Goal: Task Accomplishment & Management: Use online tool/utility

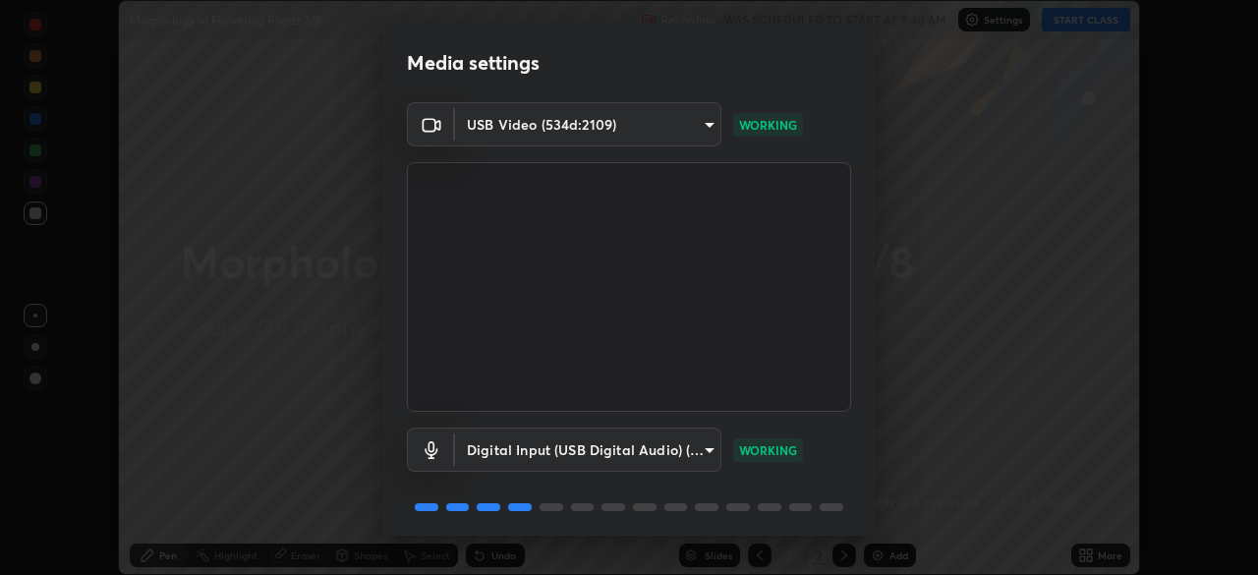
scroll to position [69, 0]
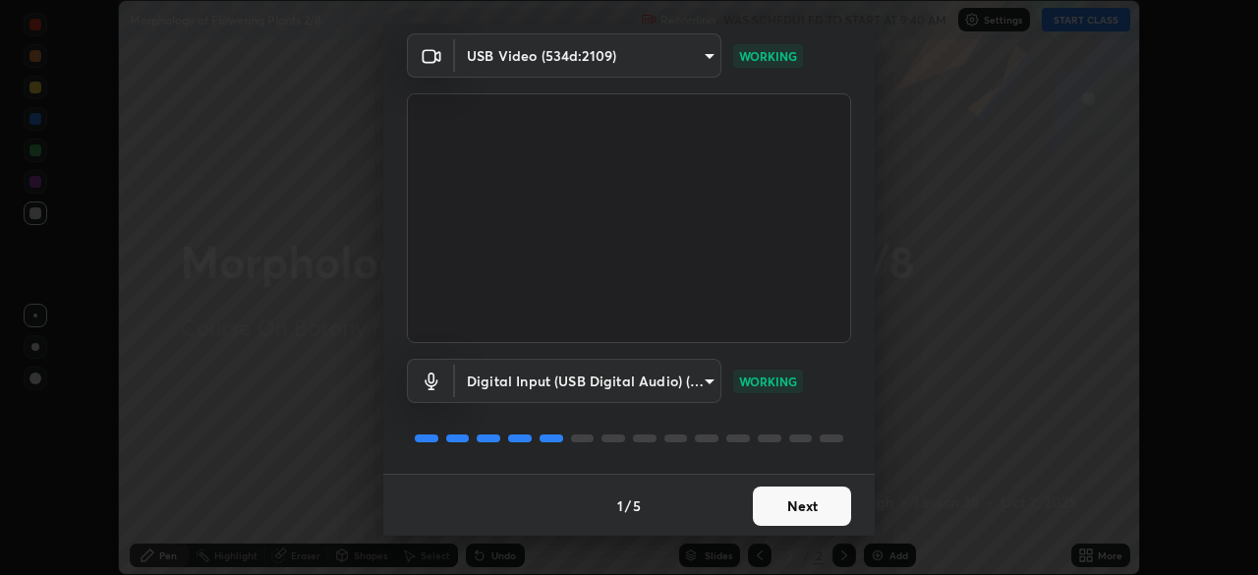
click at [795, 520] on button "Next" at bounding box center [802, 505] width 98 height 39
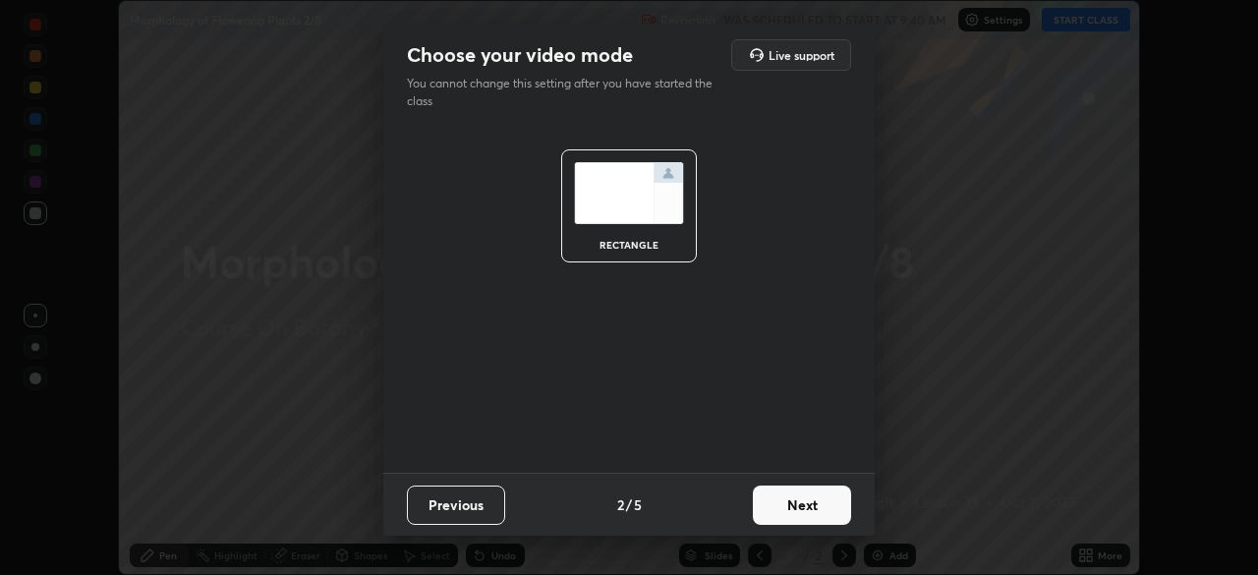
click at [784, 516] on button "Next" at bounding box center [802, 504] width 98 height 39
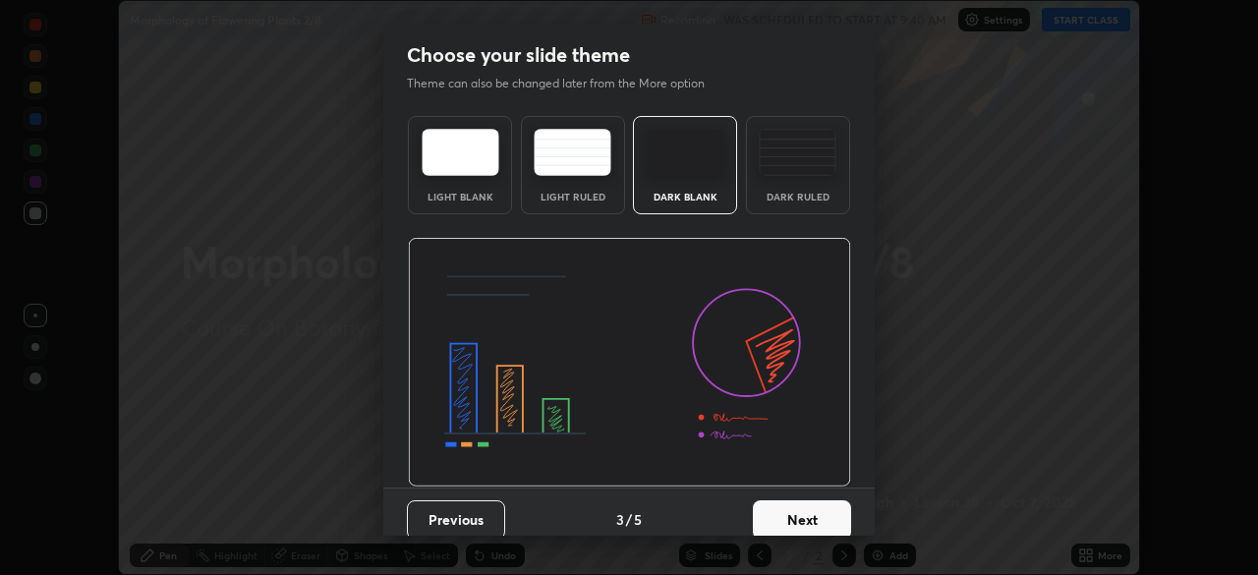
click at [786, 520] on button "Next" at bounding box center [802, 519] width 98 height 39
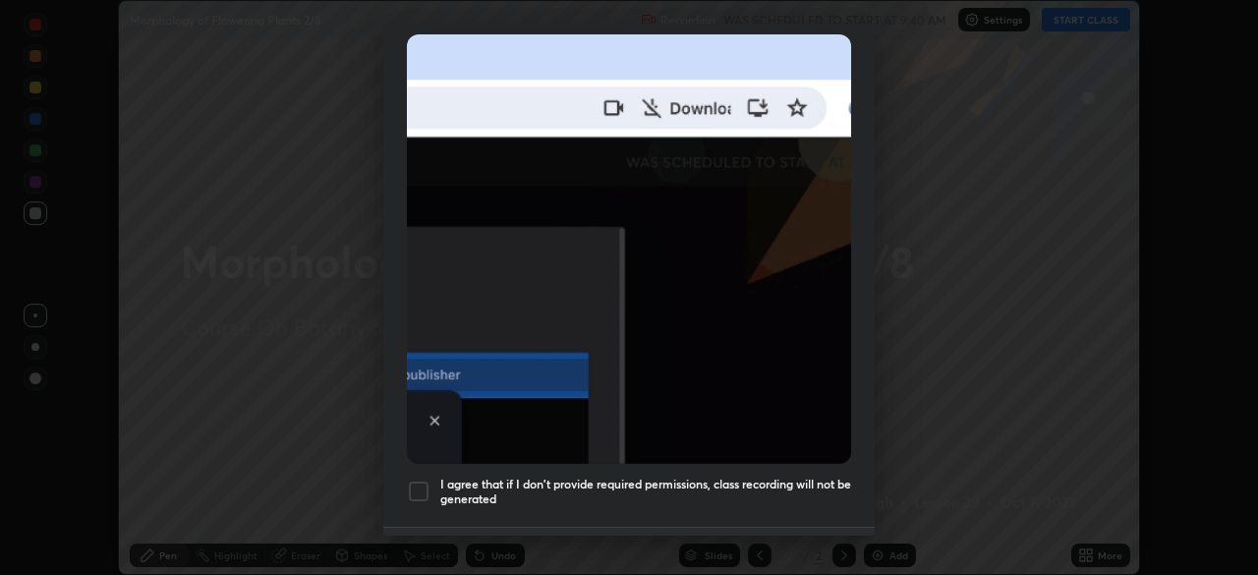
scroll to position [432, 0]
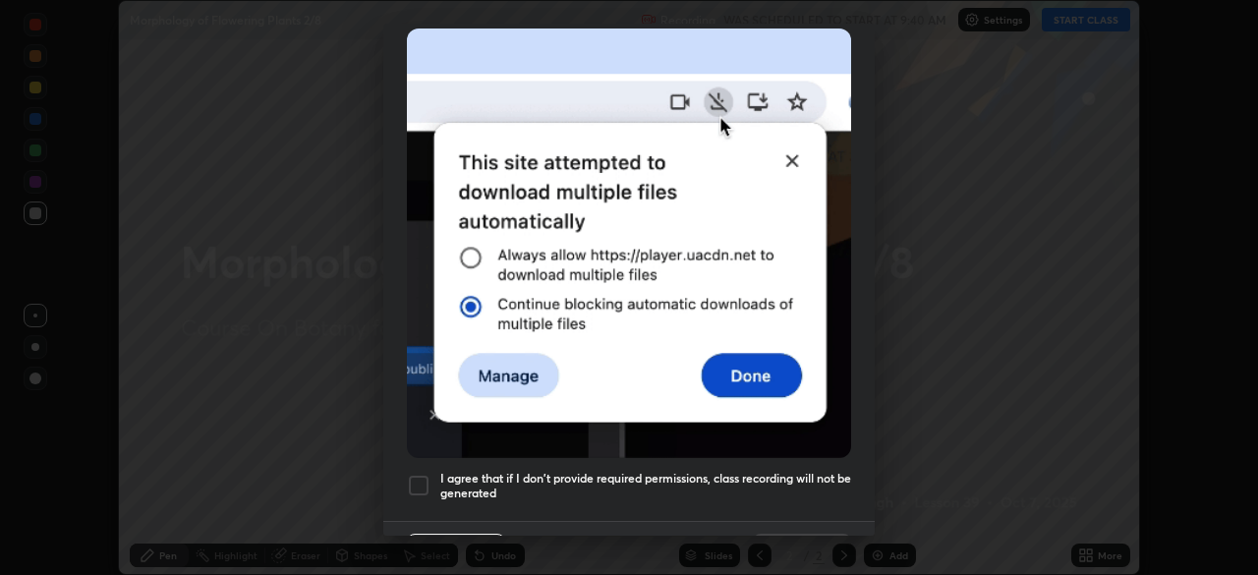
click at [637, 441] on img at bounding box center [629, 242] width 444 height 429
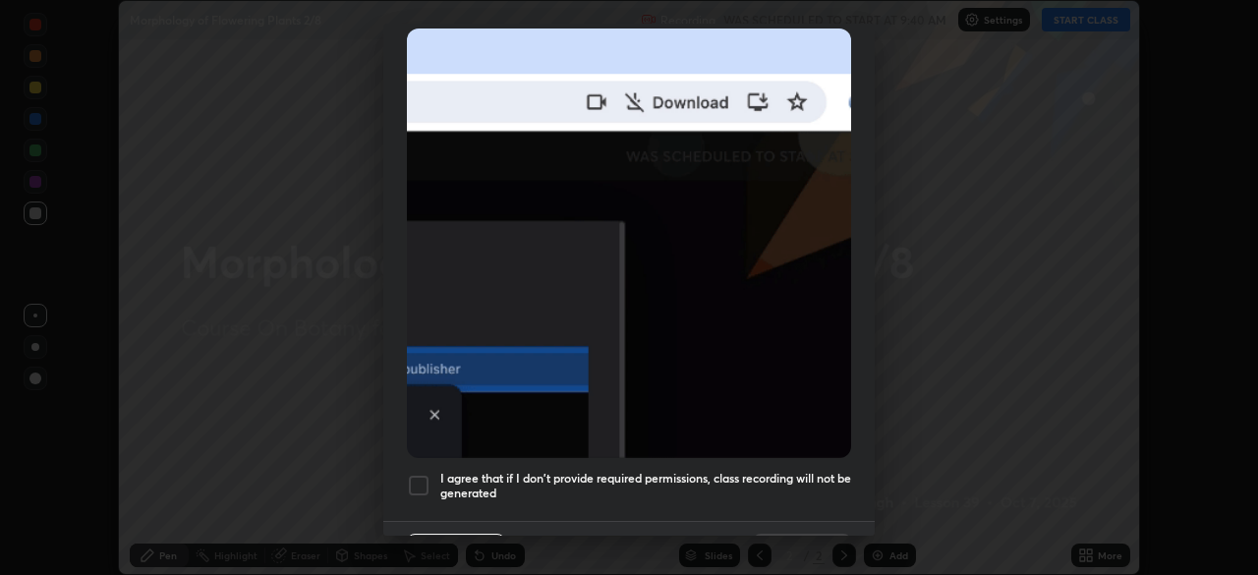
click at [687, 489] on h5 "I agree that if I don't provide required permissions, class recording will not …" at bounding box center [645, 486] width 411 height 30
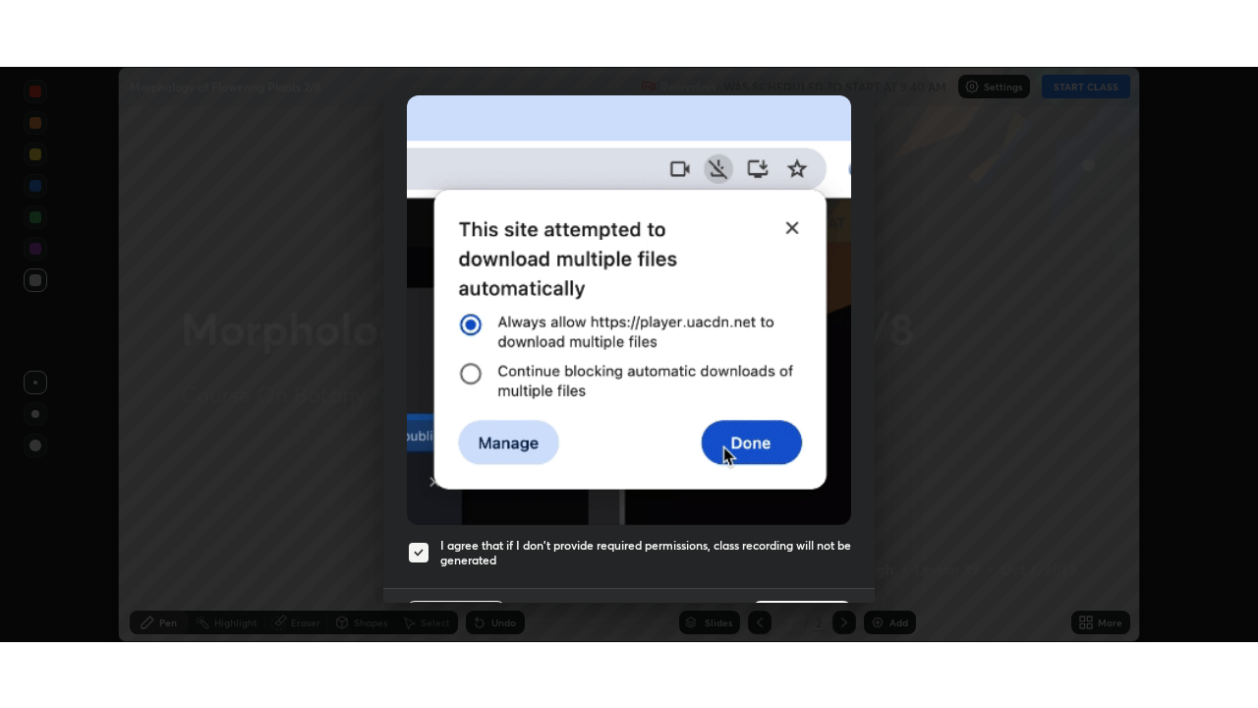
scroll to position [470, 0]
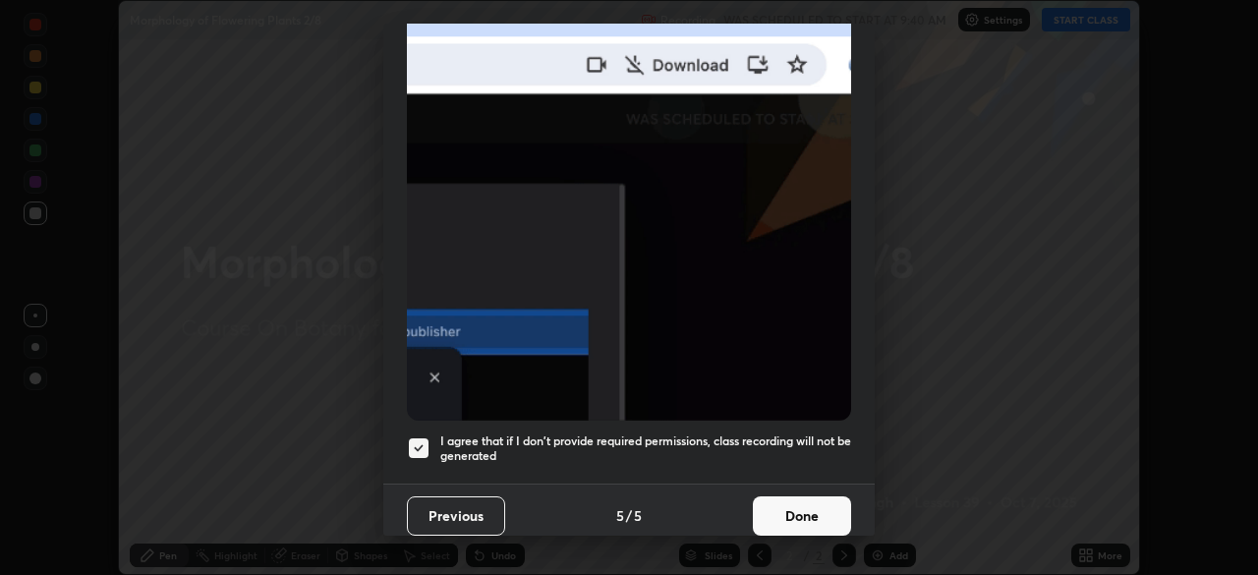
click at [786, 496] on button "Done" at bounding box center [802, 515] width 98 height 39
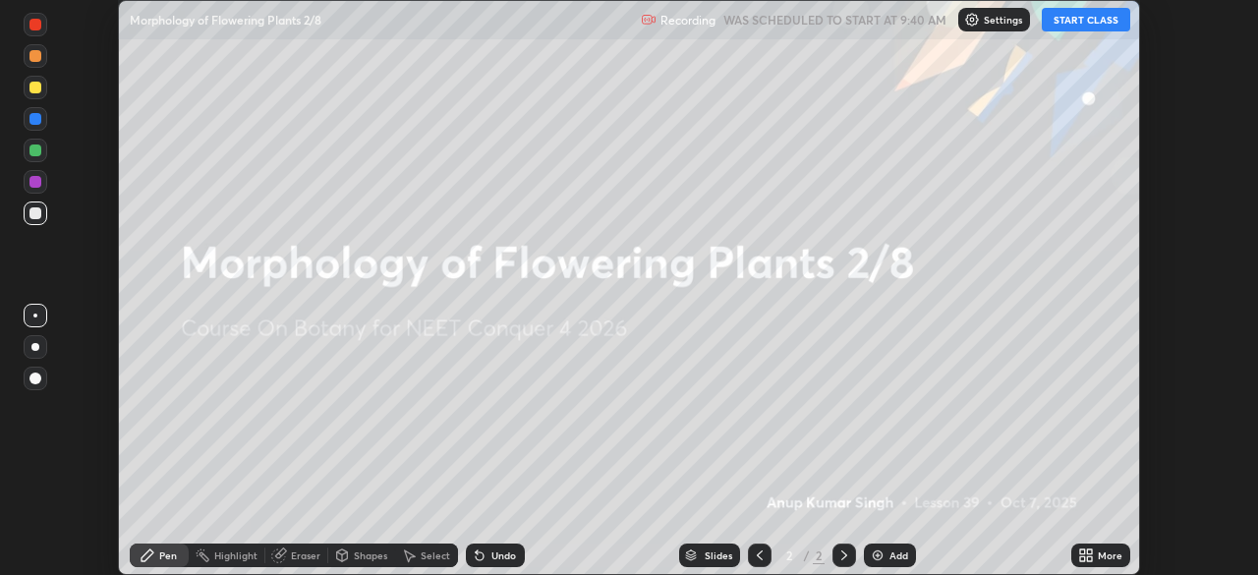
click at [1097, 556] on div "More" at bounding box center [1100, 555] width 59 height 24
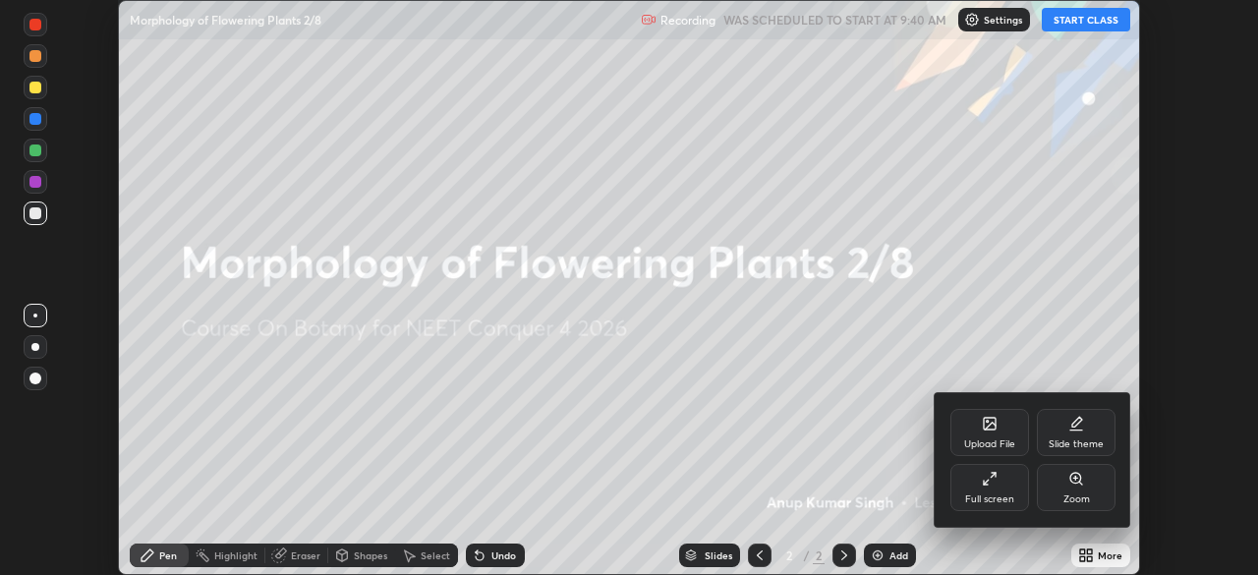
click at [1008, 482] on div "Full screen" at bounding box center [989, 487] width 79 height 47
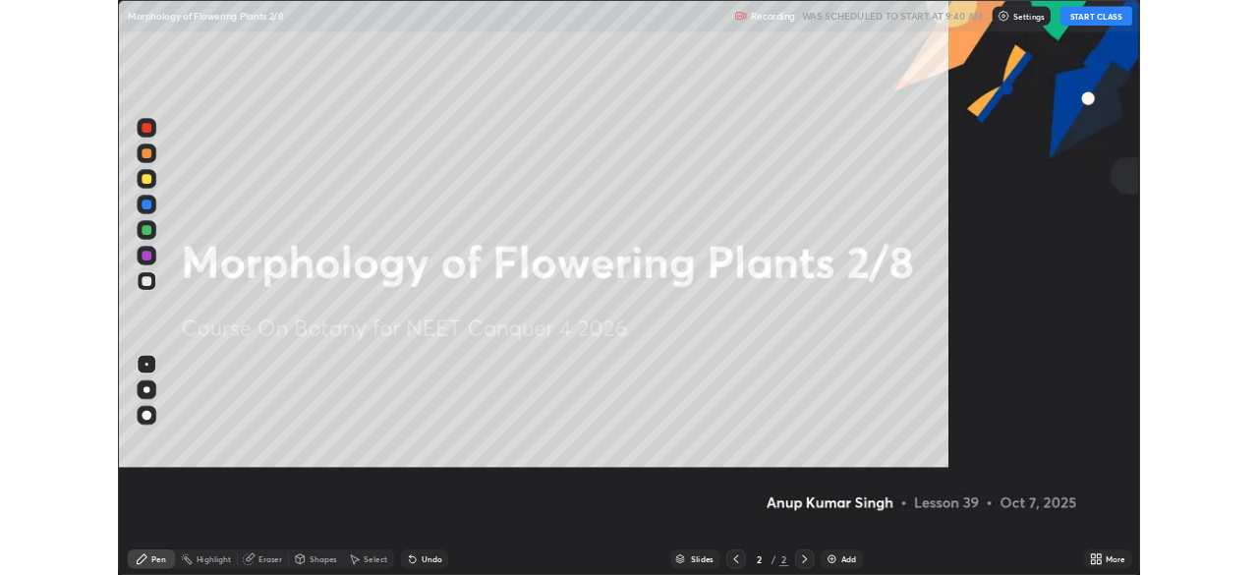
scroll to position [708, 1258]
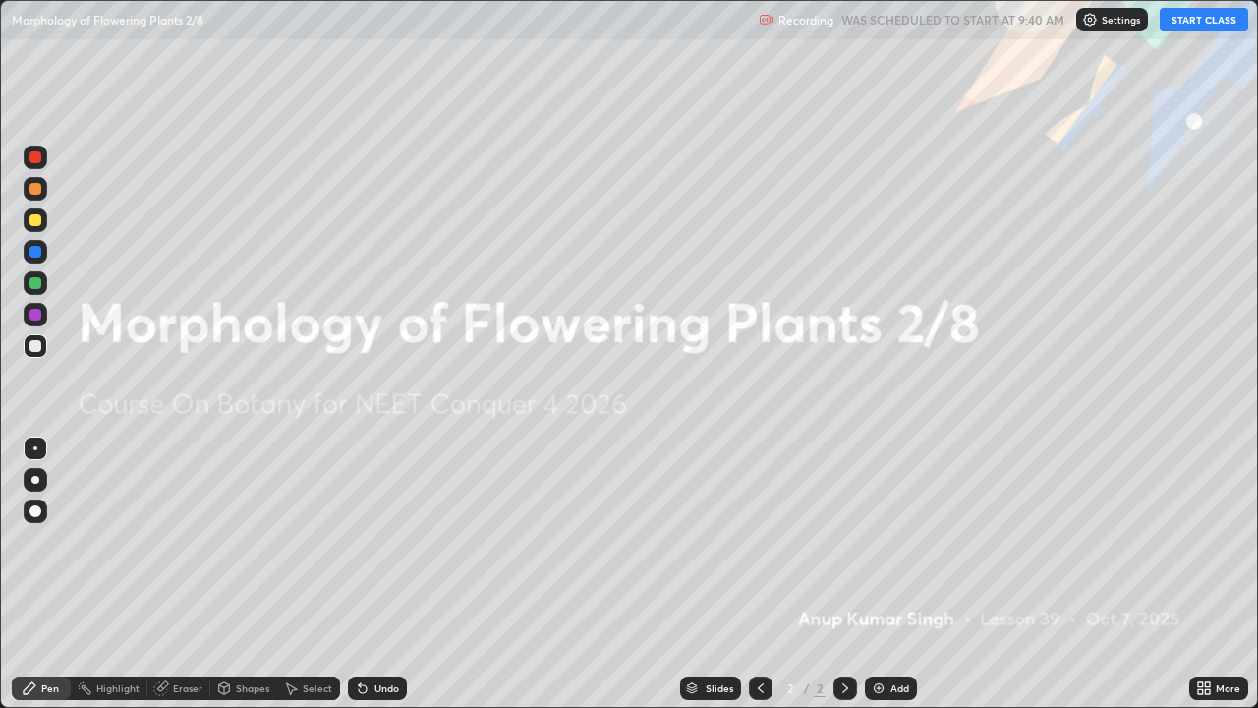
click at [1195, 15] on button "START CLASS" at bounding box center [1204, 20] width 88 height 24
click at [882, 574] on div "Add" at bounding box center [891, 688] width 52 height 24
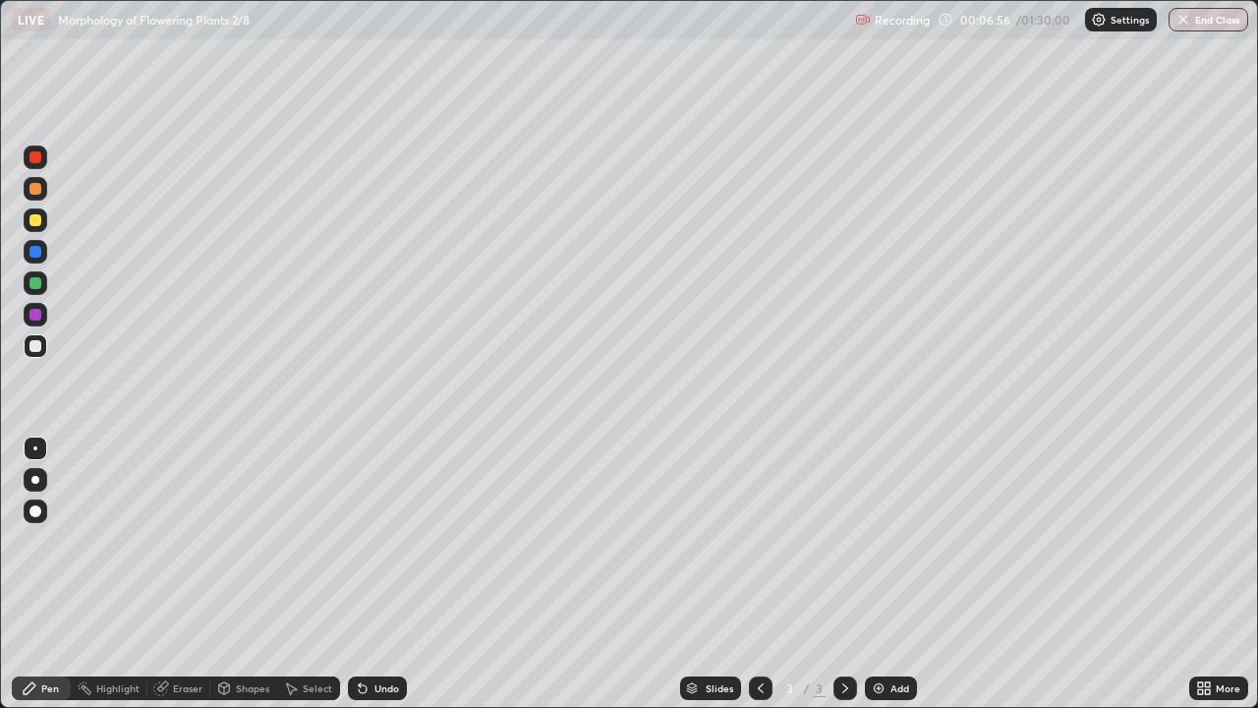
click at [38, 482] on div at bounding box center [36, 480] width 24 height 24
click at [35, 279] on div at bounding box center [35, 283] width 12 height 12
click at [867, 574] on div "Add" at bounding box center [891, 688] width 52 height 24
click at [42, 344] on div at bounding box center [36, 346] width 24 height 24
click at [307, 574] on div "Select" at bounding box center [317, 688] width 29 height 10
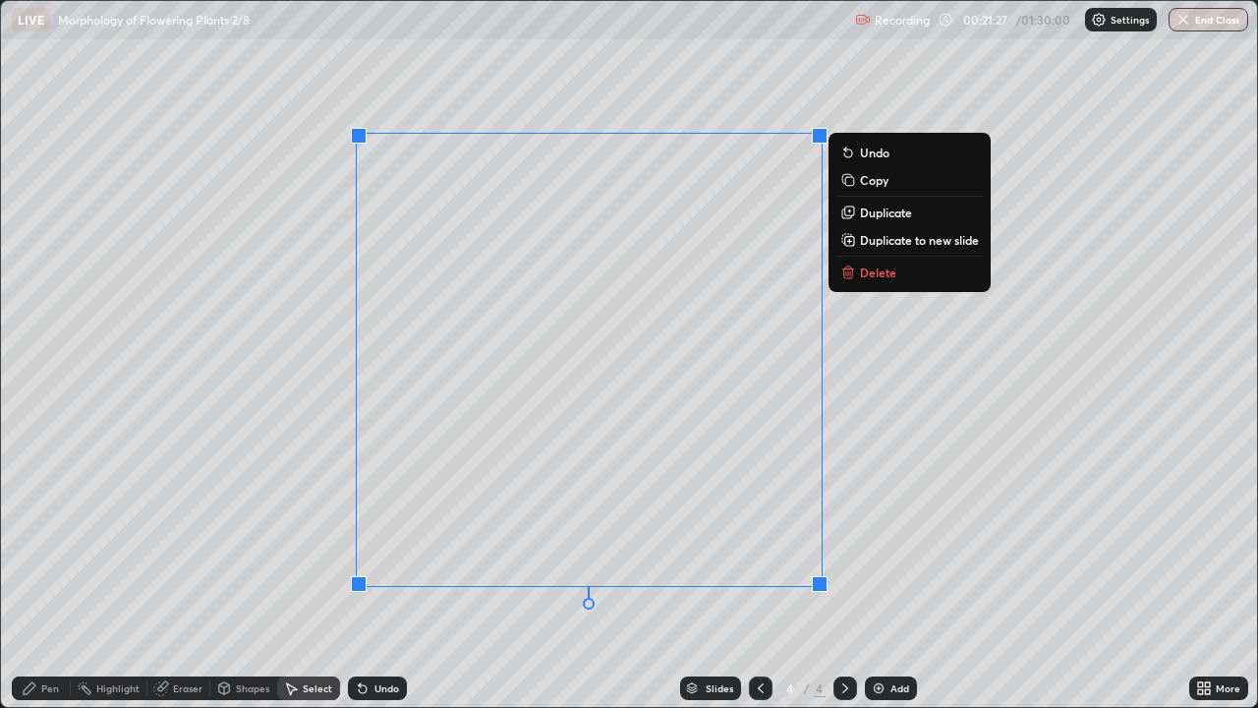
click at [861, 277] on p "Delete" at bounding box center [878, 272] width 36 height 16
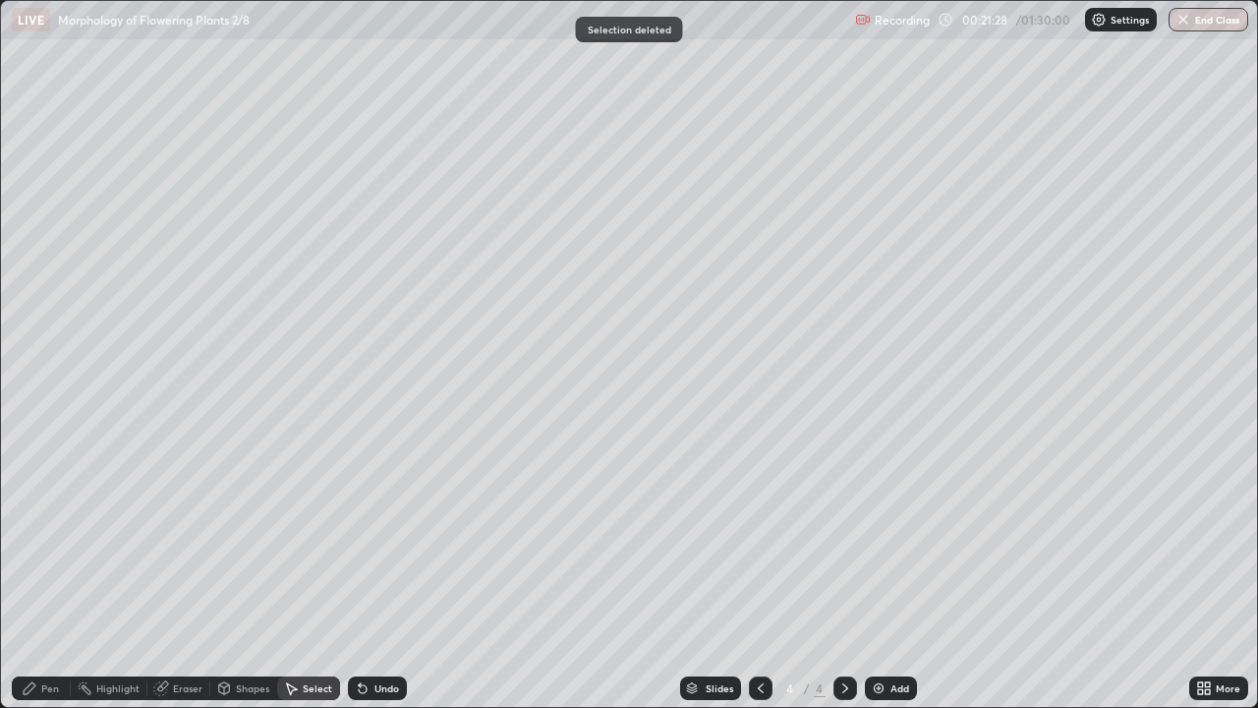
click at [440, 422] on div "0 ° Undo Copy Duplicate Duplicate to new slide Delete" at bounding box center [629, 354] width 1257 height 707
click at [53, 574] on div "Pen" at bounding box center [41, 688] width 59 height 24
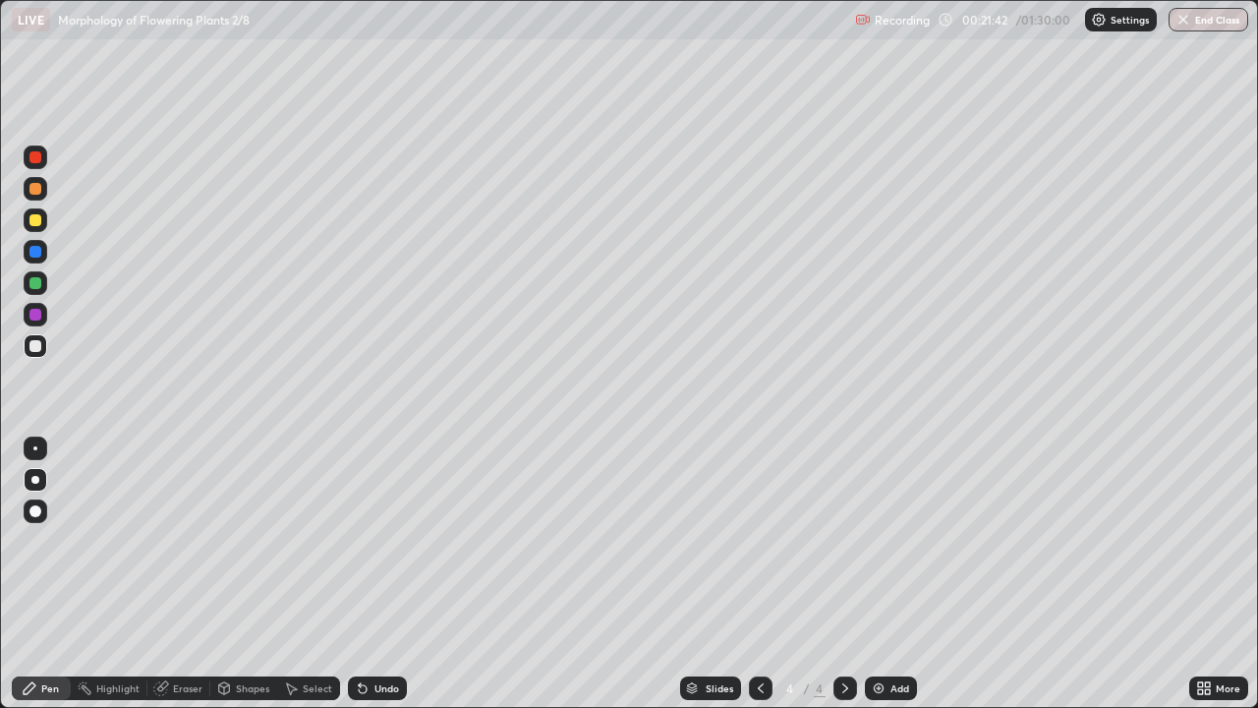
click at [40, 281] on div at bounding box center [35, 283] width 12 height 12
click at [881, 574] on img at bounding box center [879, 688] width 16 height 16
click at [1205, 574] on icon at bounding box center [1207, 691] width 5 height 5
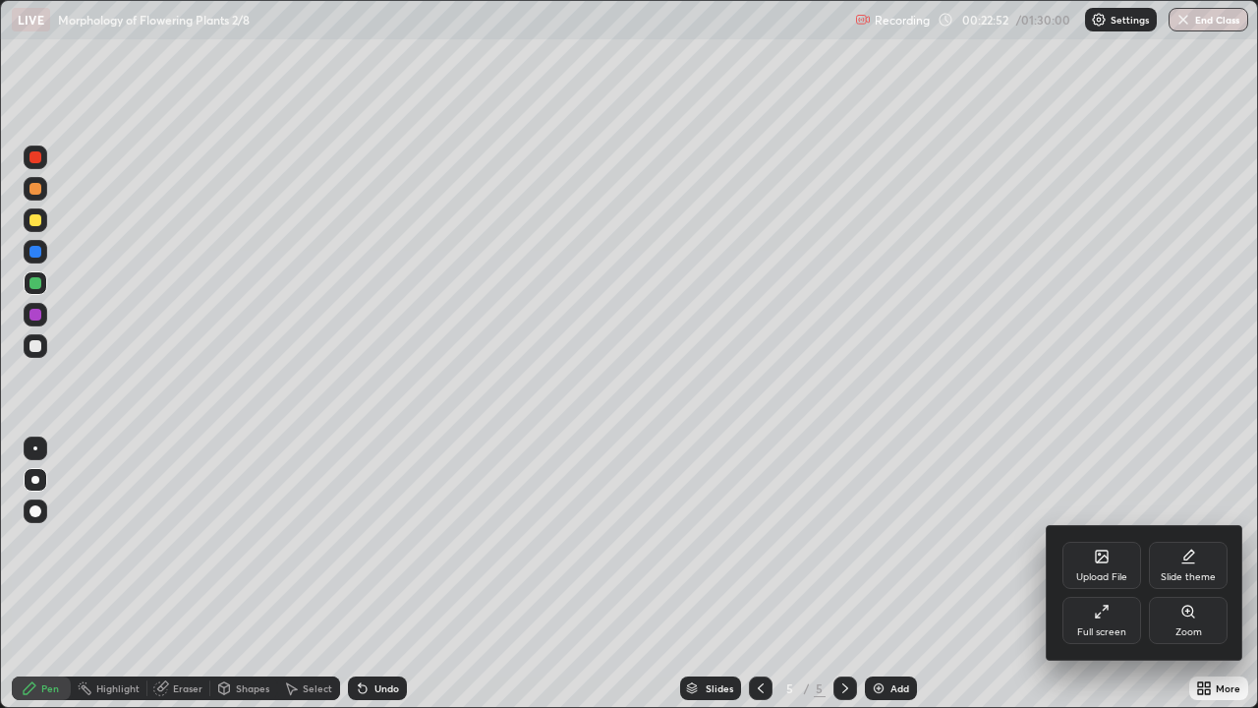
click at [1102, 574] on icon at bounding box center [1102, 611] width 16 height 16
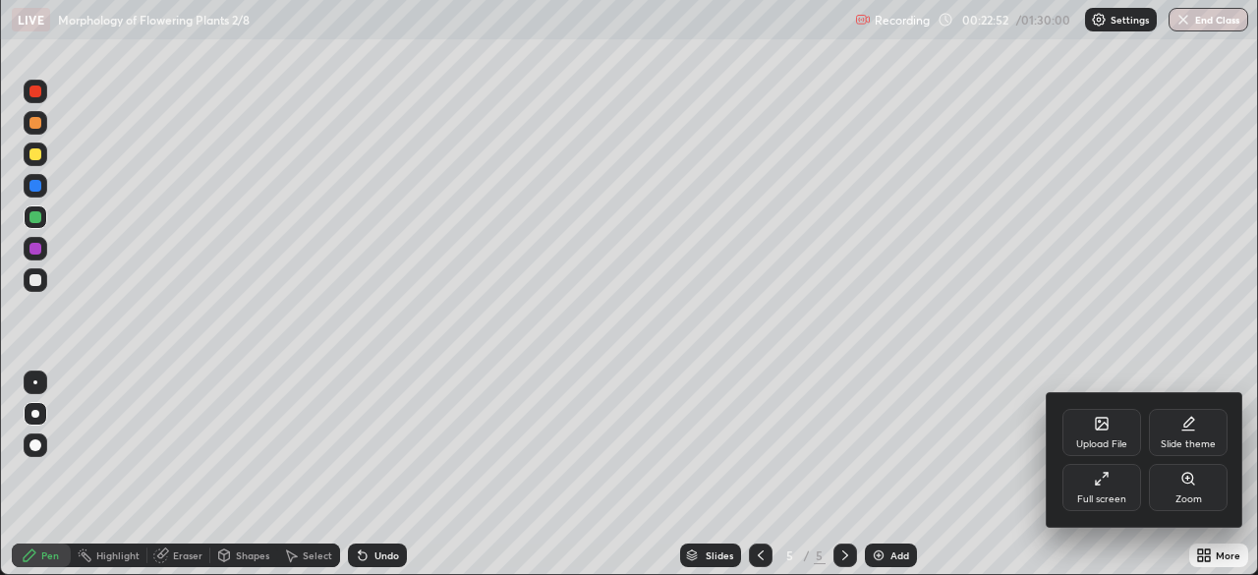
scroll to position [97700, 97018]
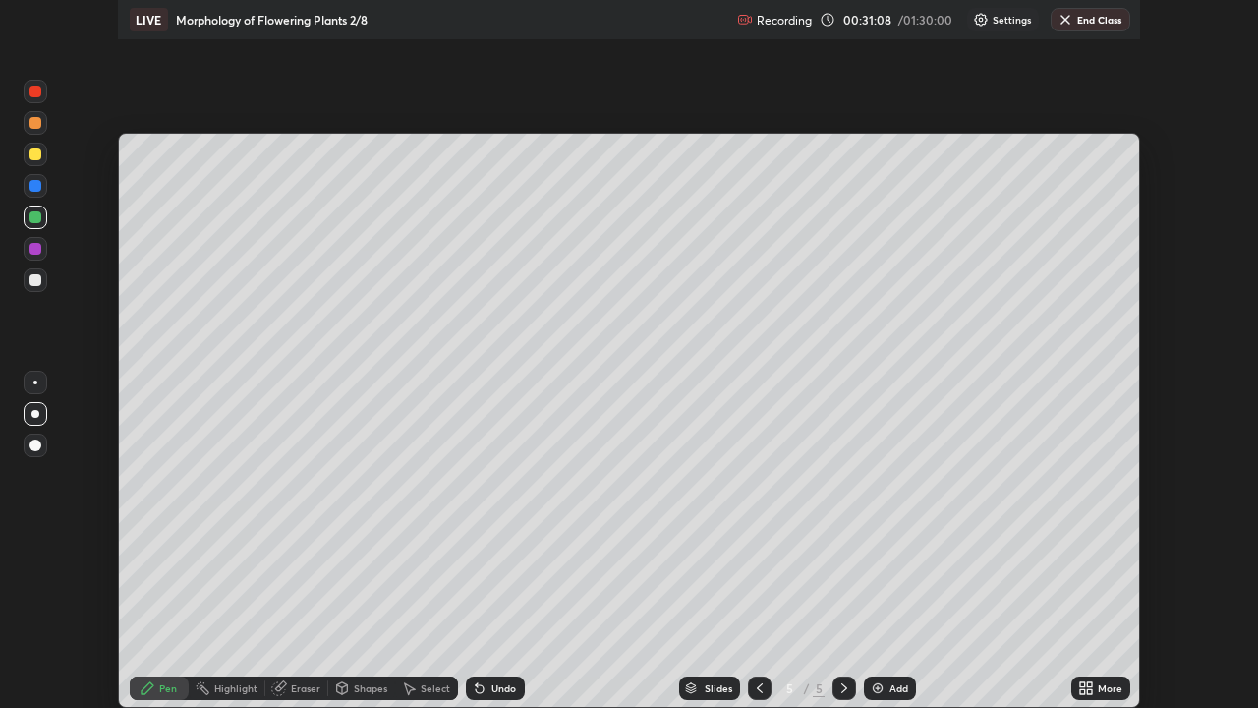
scroll to position [708, 1258]
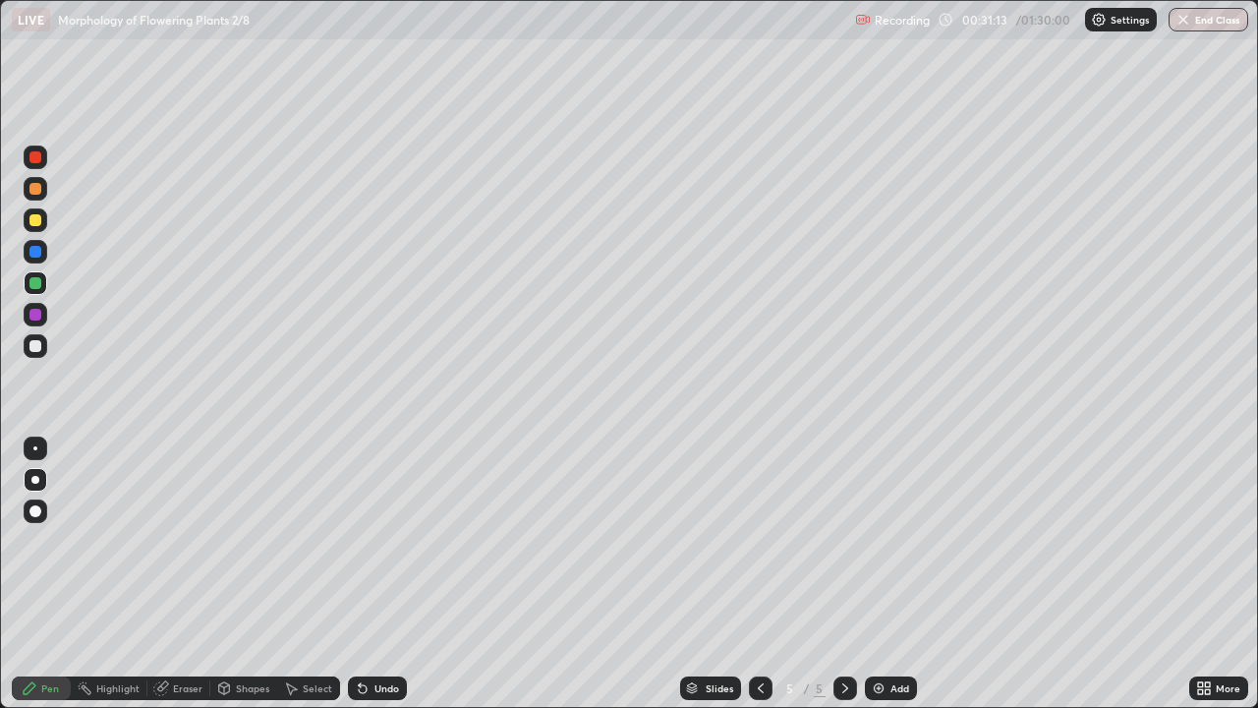
click at [394, 574] on div "Undo" at bounding box center [386, 688] width 25 height 10
click at [390, 574] on div "Undo" at bounding box center [386, 688] width 25 height 10
click at [386, 574] on div "Undo" at bounding box center [377, 688] width 59 height 24
click at [761, 574] on icon at bounding box center [761, 688] width 16 height 16
click at [36, 220] on div at bounding box center [35, 220] width 12 height 12
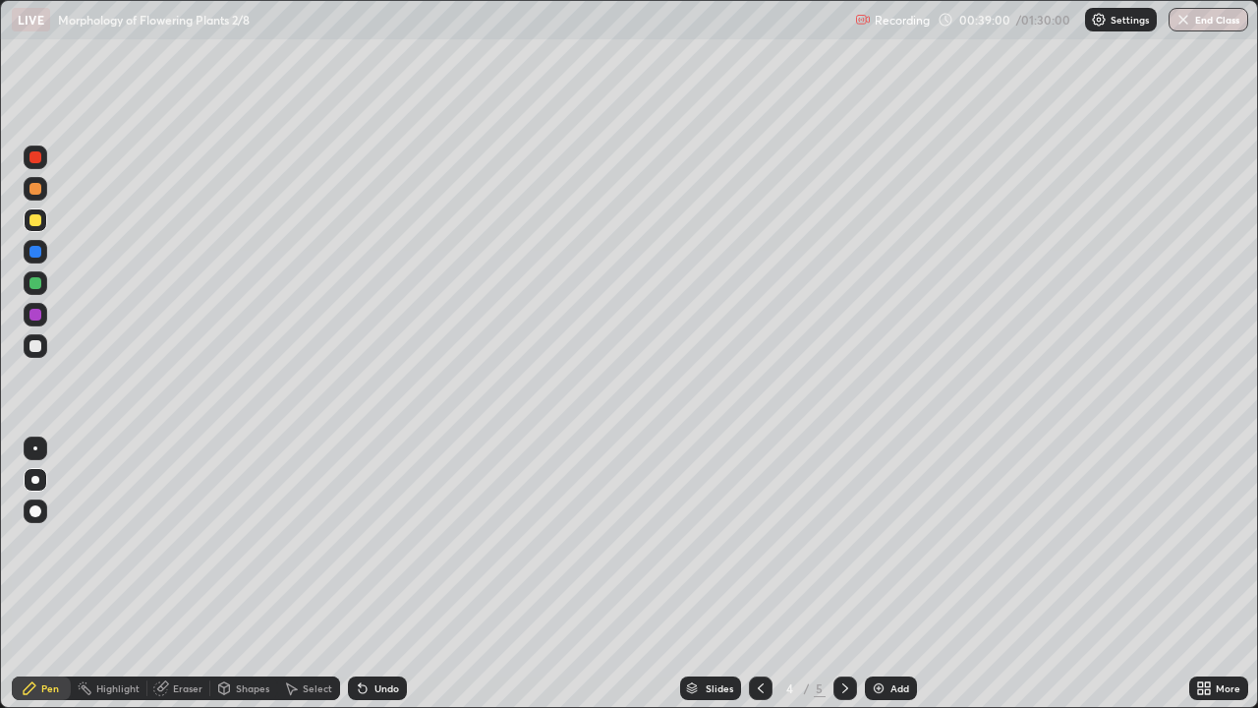
click at [882, 574] on img at bounding box center [879, 688] width 16 height 16
click at [34, 346] on div at bounding box center [35, 346] width 12 height 12
click at [36, 287] on div at bounding box center [35, 283] width 12 height 12
click at [169, 574] on div "Eraser" at bounding box center [178, 688] width 63 height 24
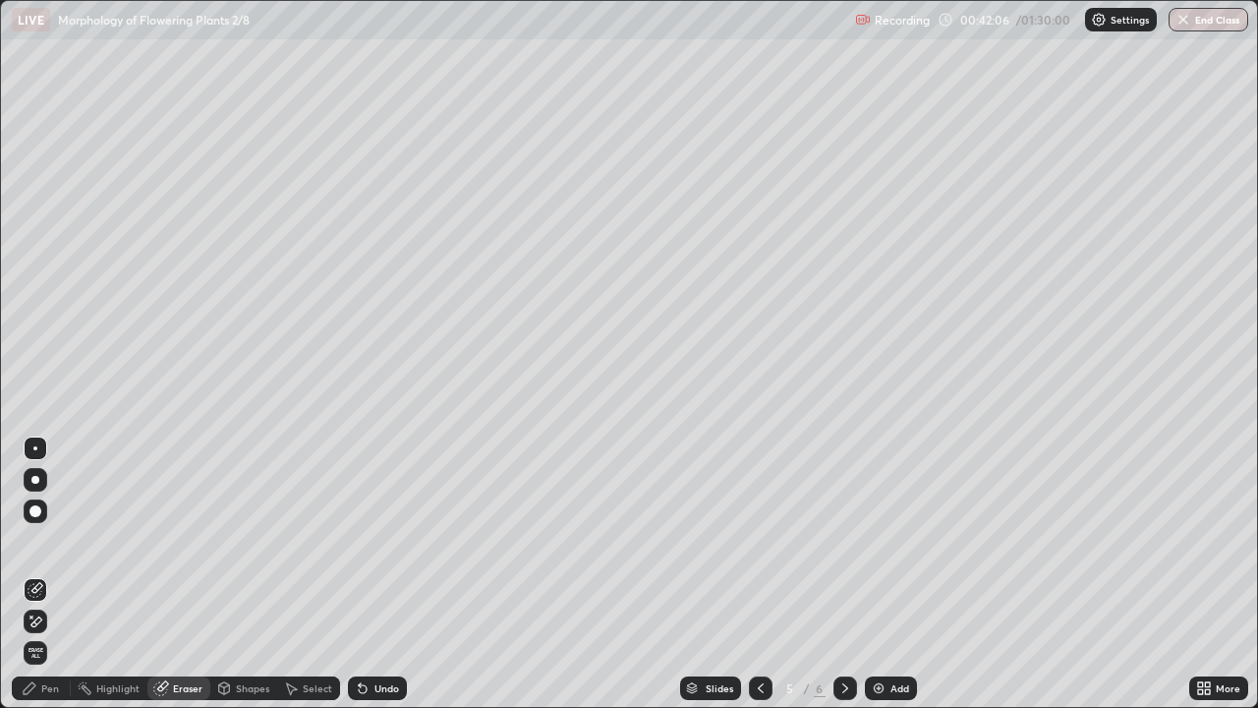
click at [46, 574] on div "Pen" at bounding box center [50, 688] width 18 height 10
